Goal: Information Seeking & Learning: Learn about a topic

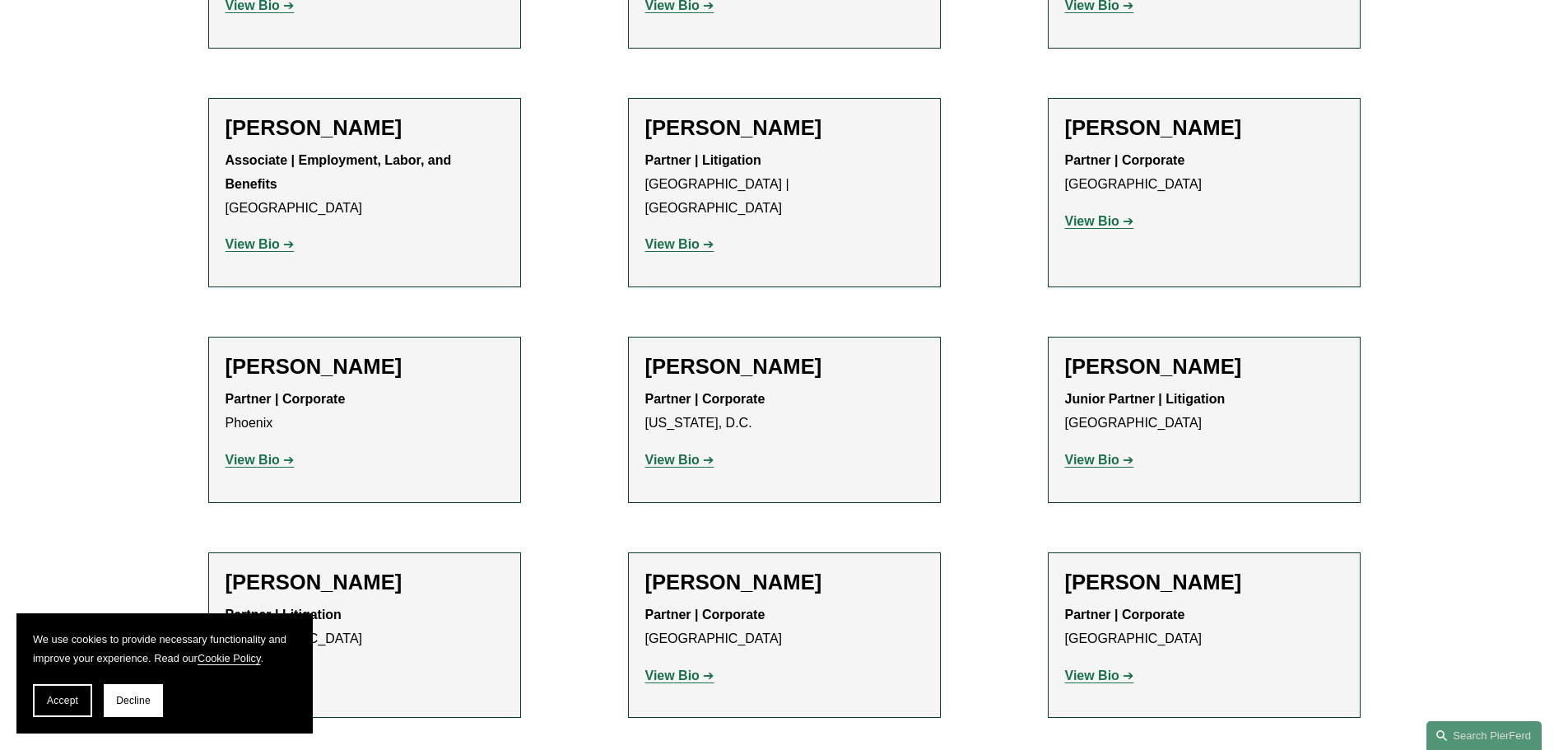
scroll to position [7161, 0]
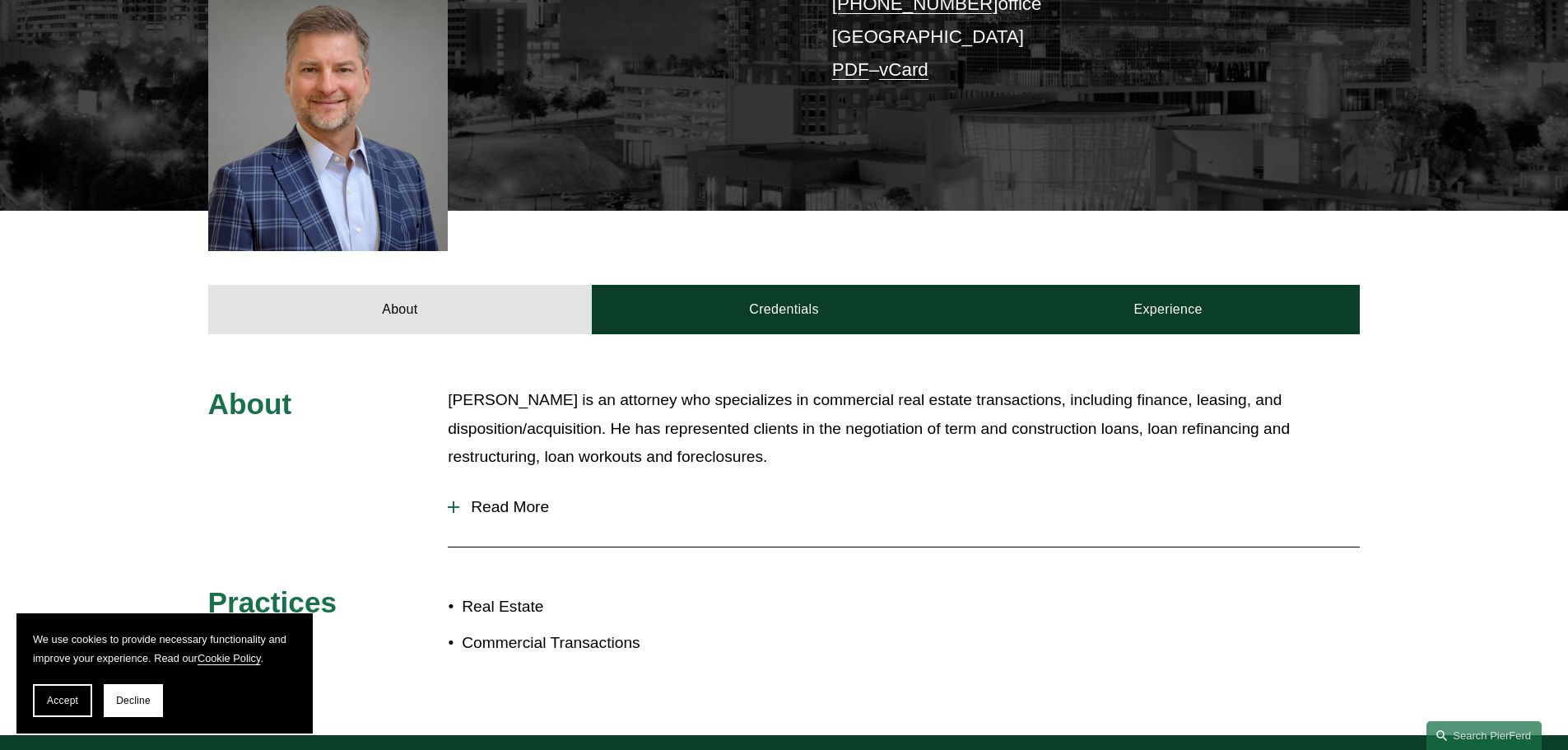
scroll to position [494, 0]
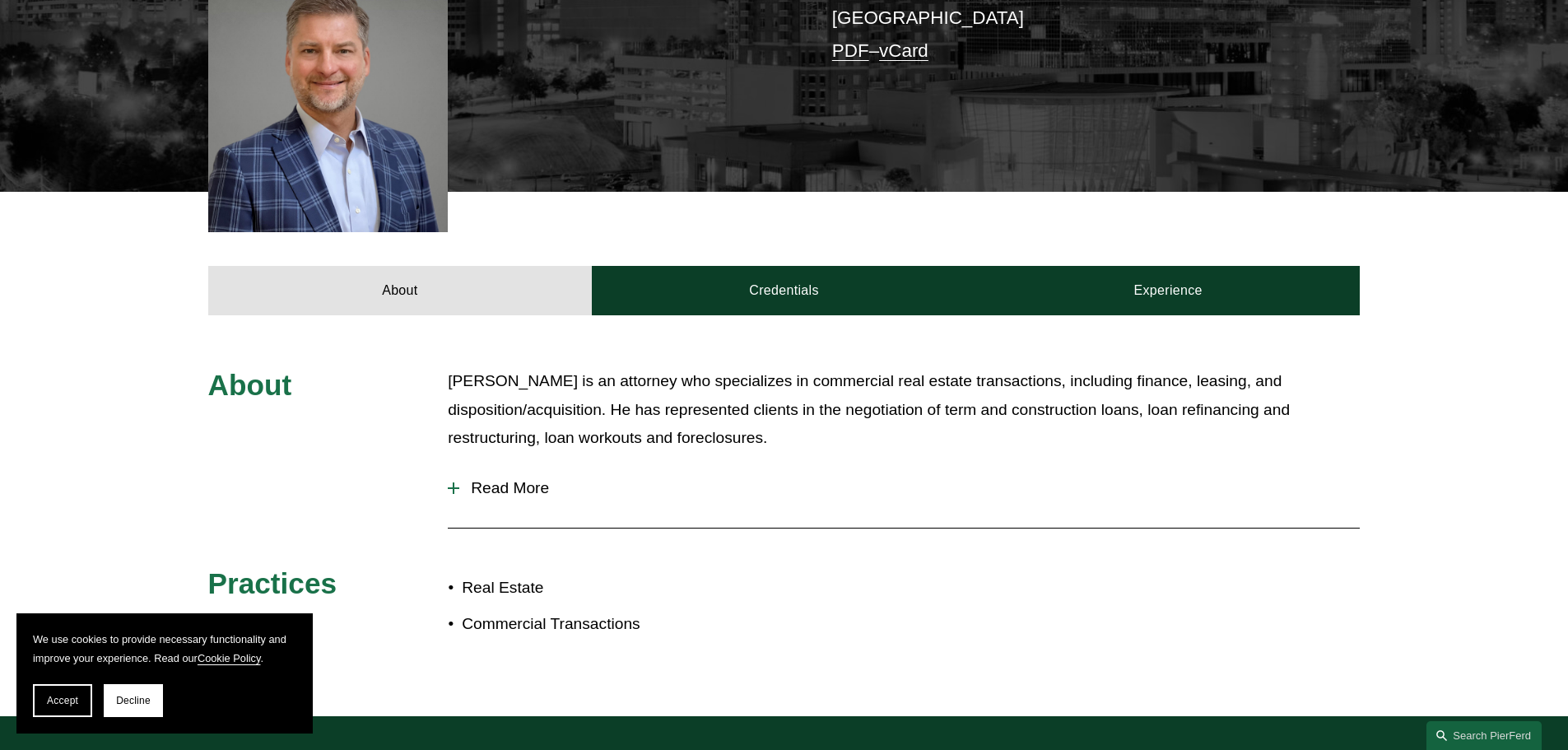
click at [537, 479] on span "Read More" at bounding box center [909, 488] width 901 height 18
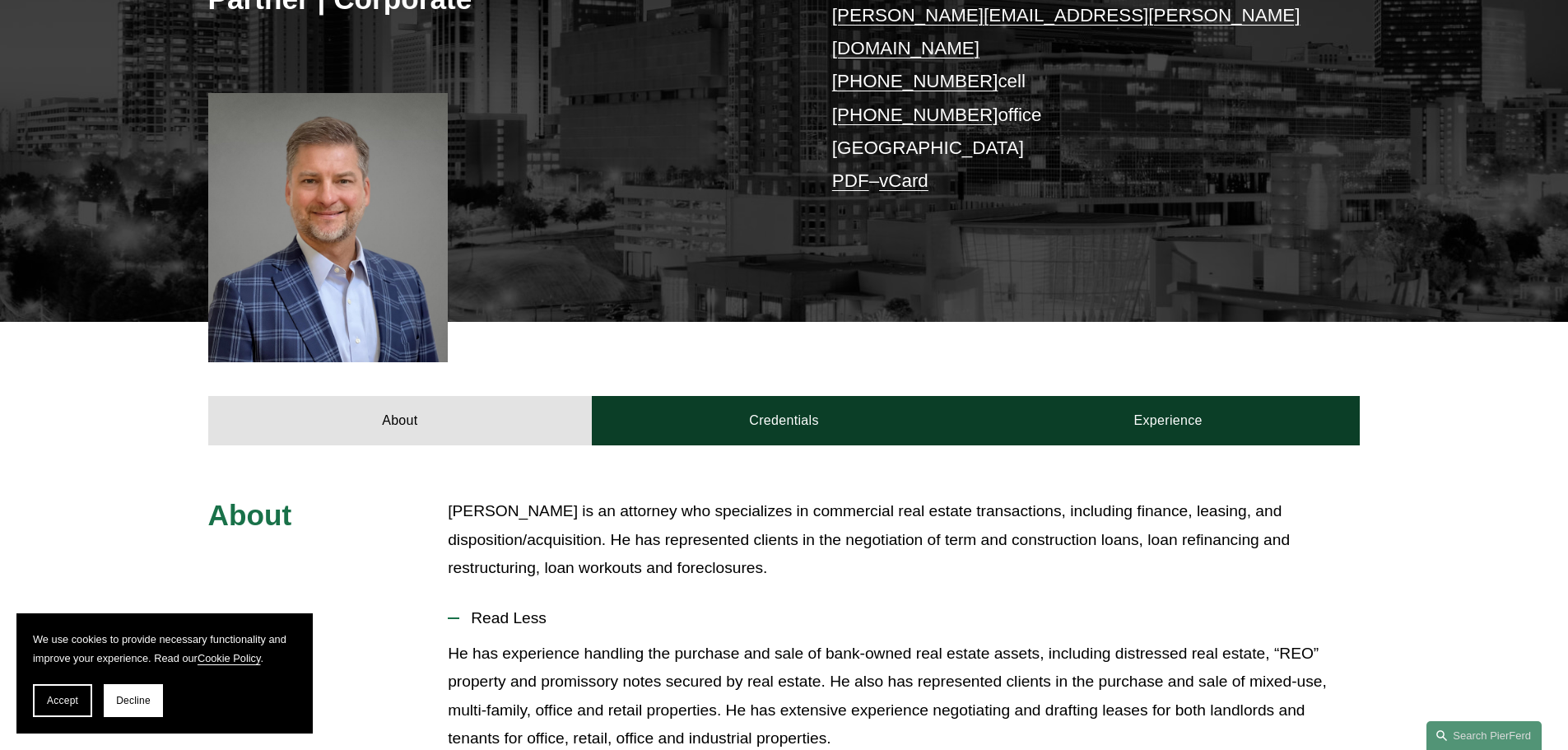
scroll to position [355, 0]
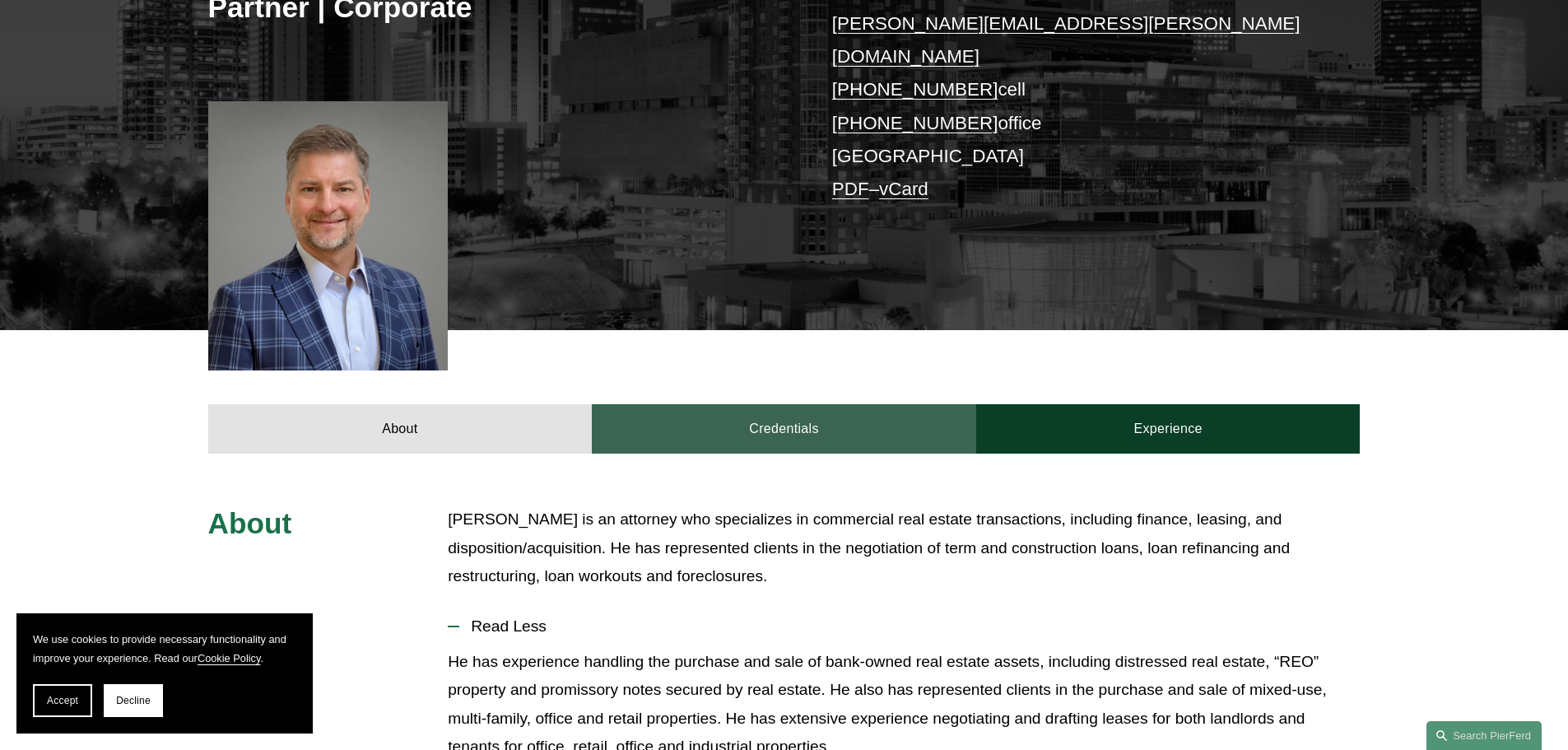
click at [745, 410] on link "Credentials" at bounding box center [783, 429] width 384 height 50
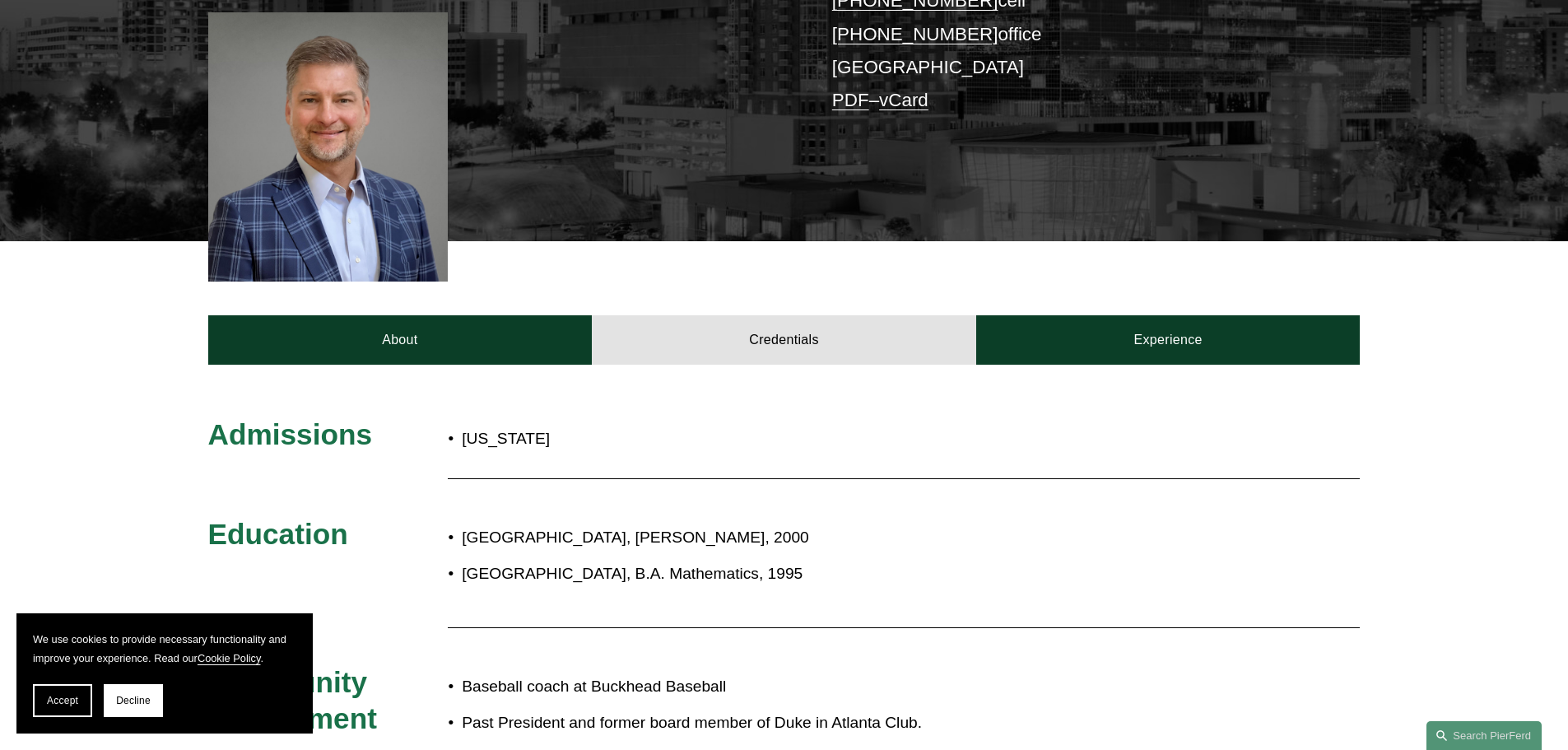
scroll to position [603, 0]
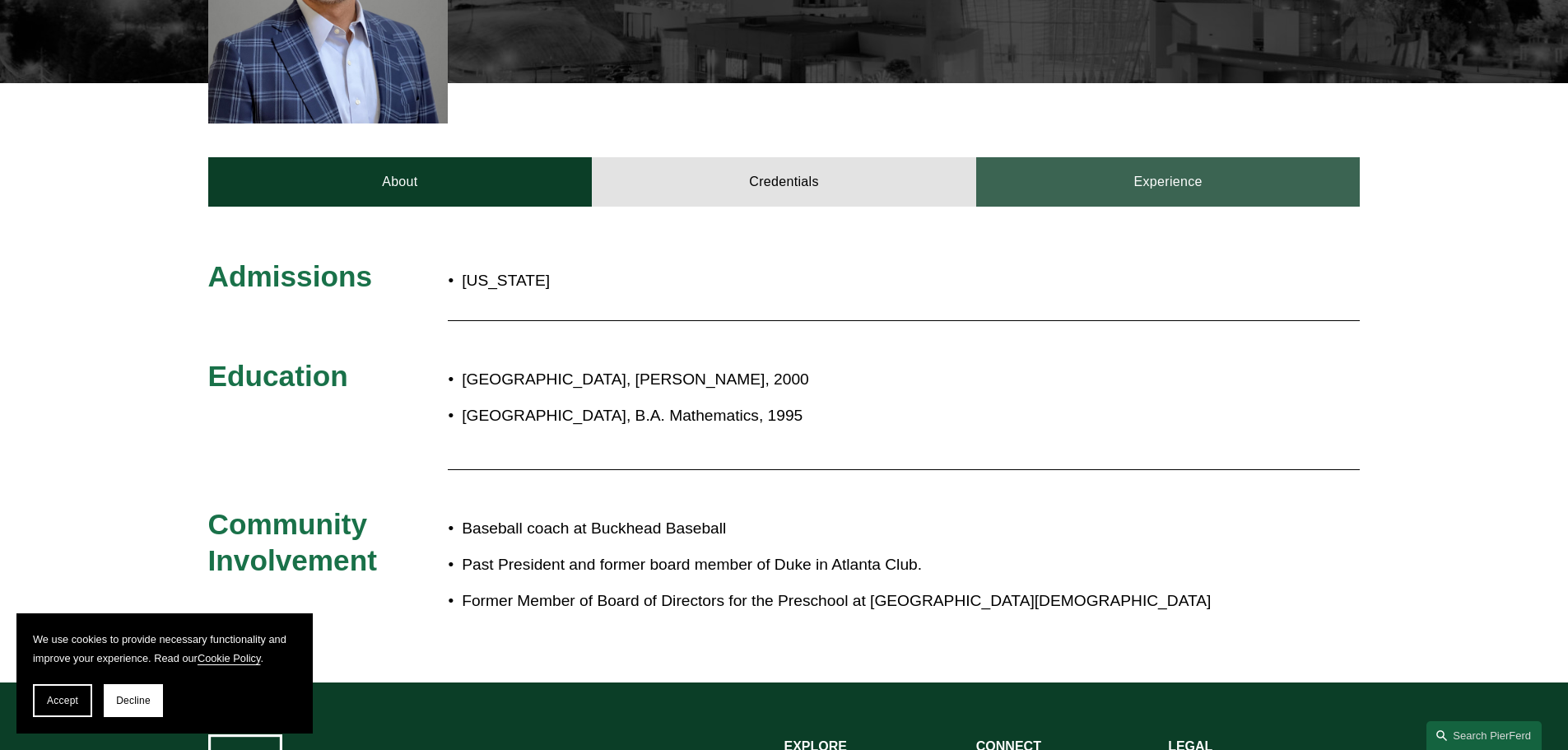
click at [1175, 157] on link "Experience" at bounding box center [1168, 181] width 384 height 50
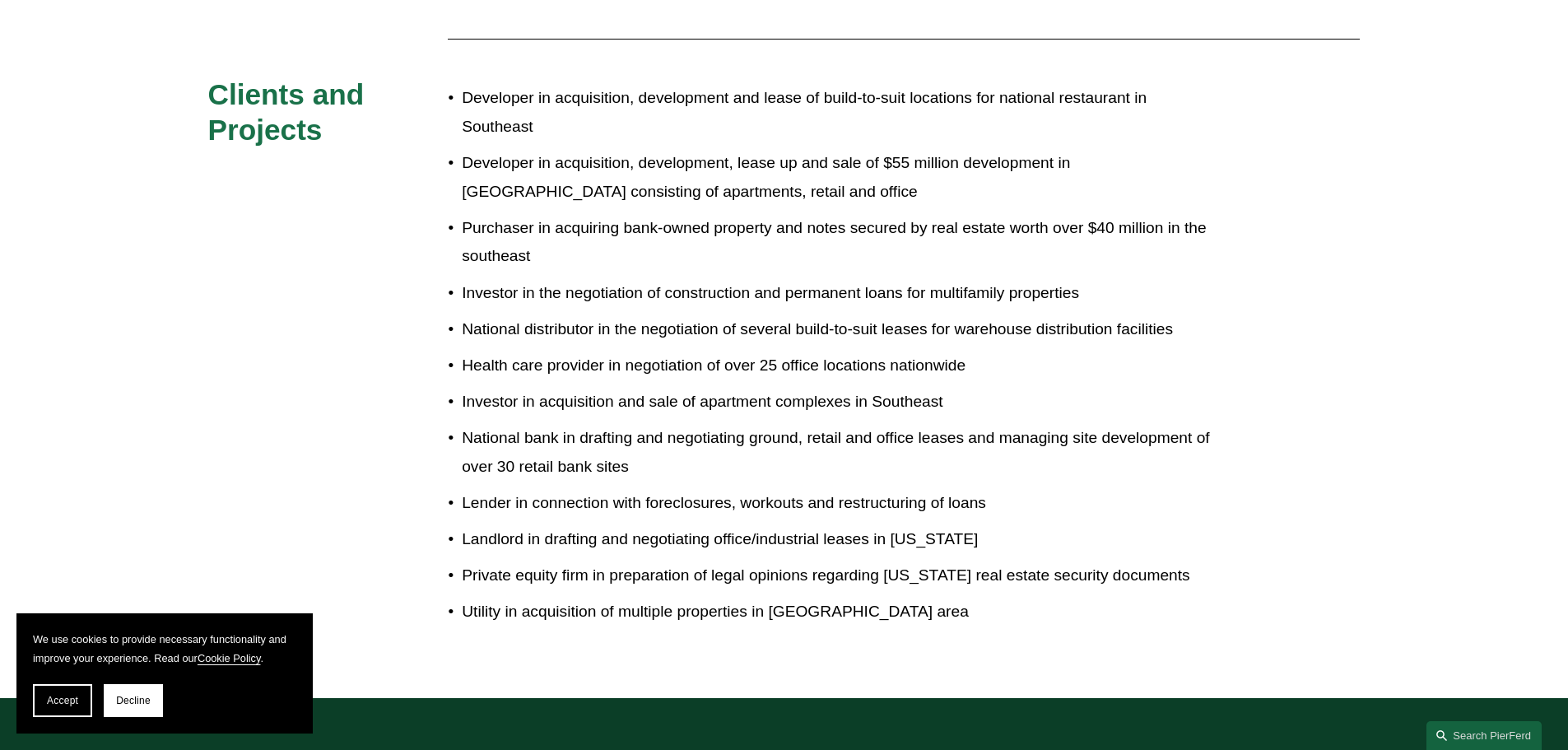
scroll to position [932, 0]
